Goal: Task Accomplishment & Management: Manage account settings

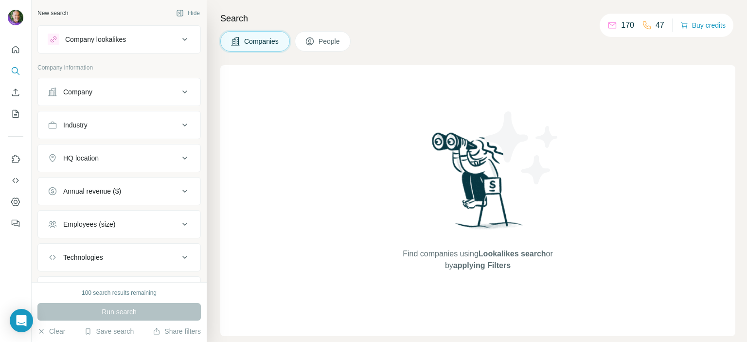
click at [332, 41] on span "People" at bounding box center [329, 41] width 22 height 10
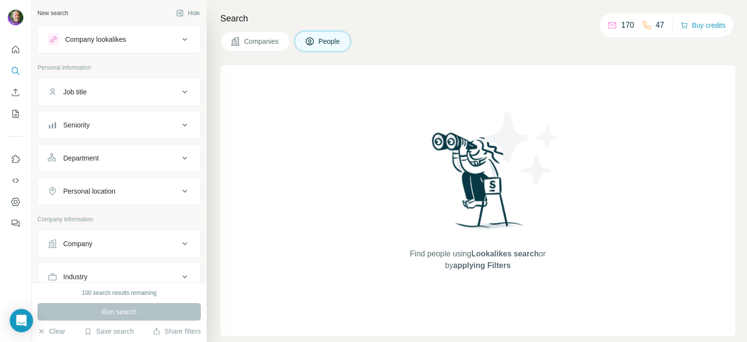
click at [281, 46] on button "Companies" at bounding box center [255, 41] width 70 height 20
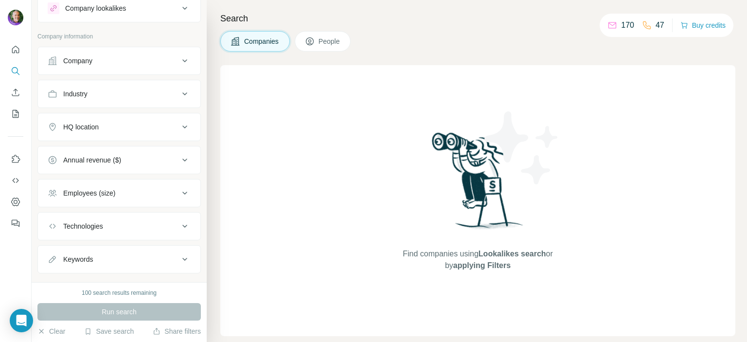
scroll to position [48, 0]
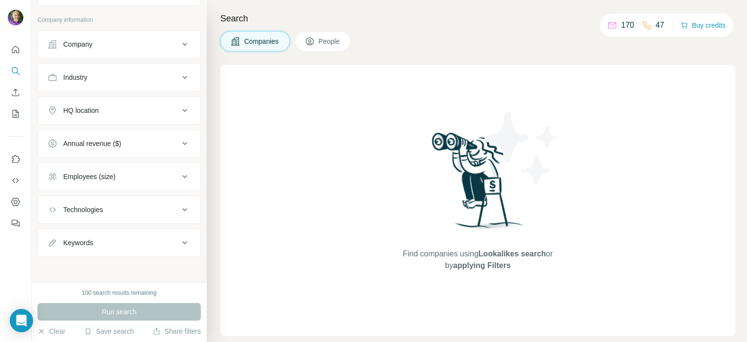
click at [179, 171] on icon at bounding box center [185, 177] width 12 height 12
click at [179, 173] on icon at bounding box center [185, 177] width 12 height 12
click at [18, 52] on icon "Quick start" at bounding box center [16, 50] width 10 height 10
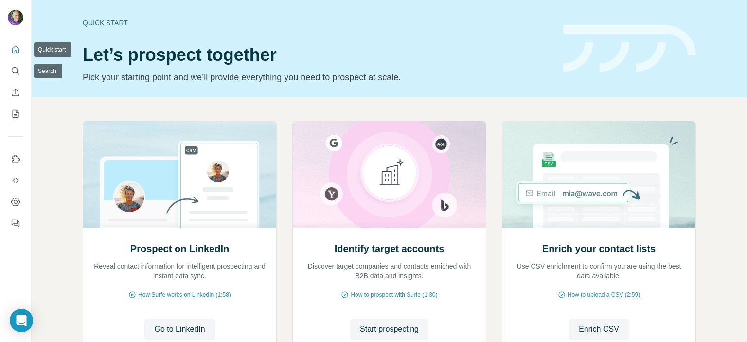
click at [16, 50] on icon "Quick start" at bounding box center [16, 50] width 10 height 10
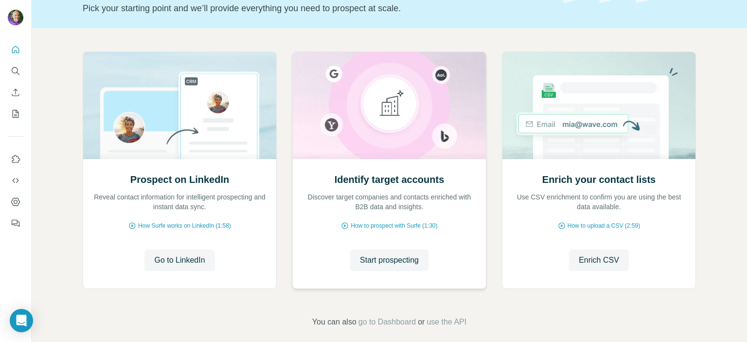
scroll to position [78, 0]
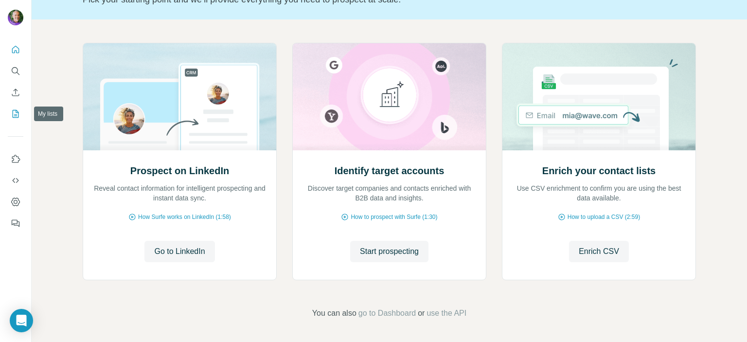
click at [17, 111] on icon "My lists" at bounding box center [16, 114] width 10 height 10
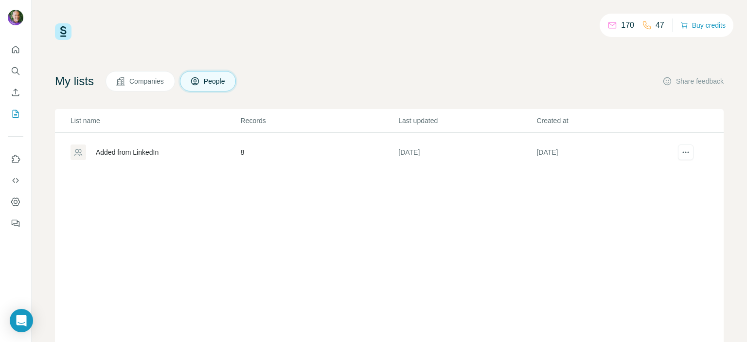
click at [128, 155] on div "Added from LinkedIn" at bounding box center [127, 152] width 63 height 10
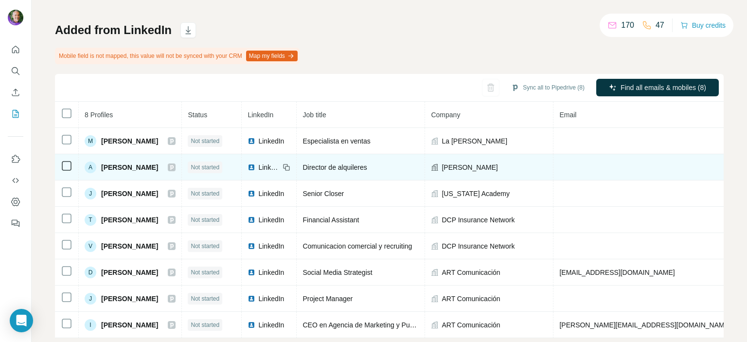
scroll to position [71, 0]
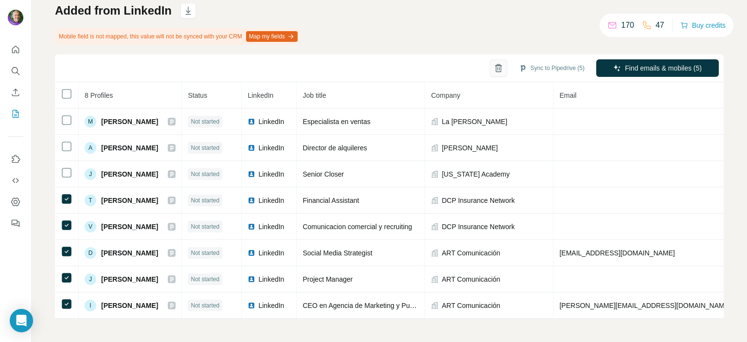
click at [493, 68] on icon "button" at bounding box center [498, 68] width 10 height 10
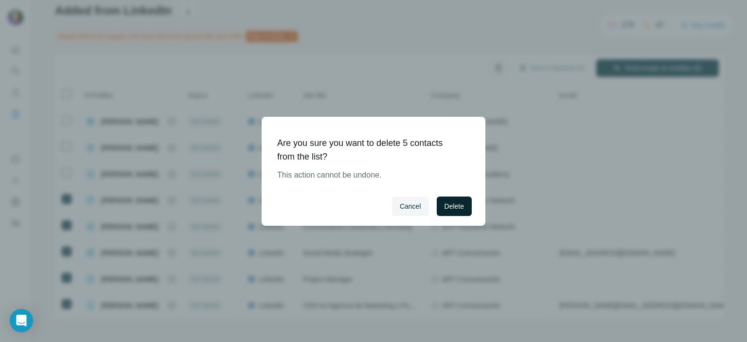
click at [459, 204] on span "Delete" at bounding box center [453, 206] width 19 height 10
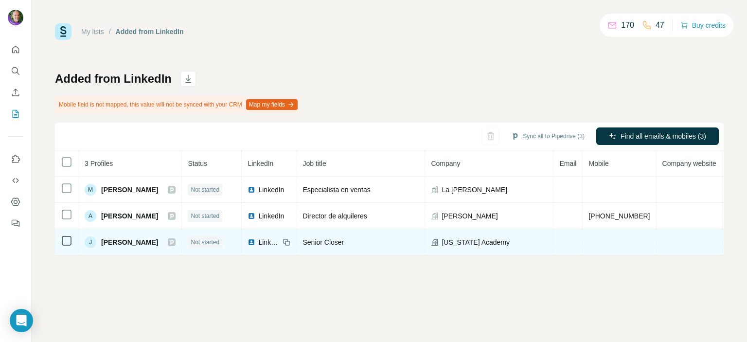
scroll to position [0, 0]
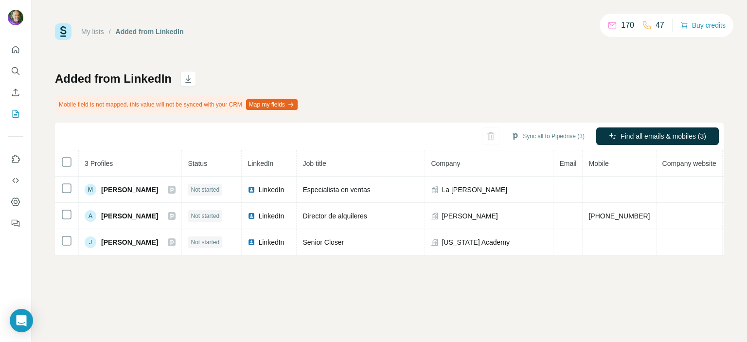
click at [297, 107] on button "Map my fields" at bounding box center [272, 104] width 52 height 11
